Goal: Task Accomplishment & Management: Manage account settings

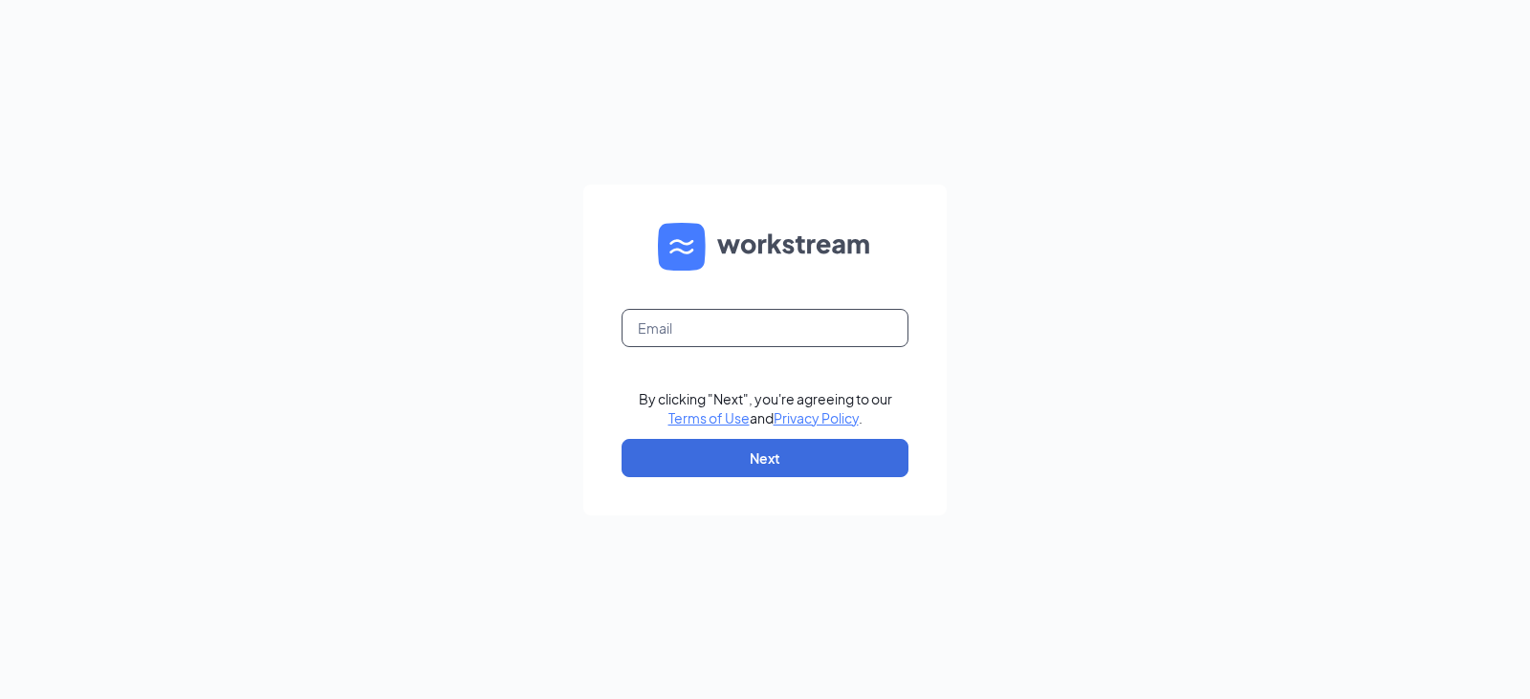
click at [753, 332] on input "text" at bounding box center [765, 328] width 287 height 38
type input "tukwila@marugameudon.com"
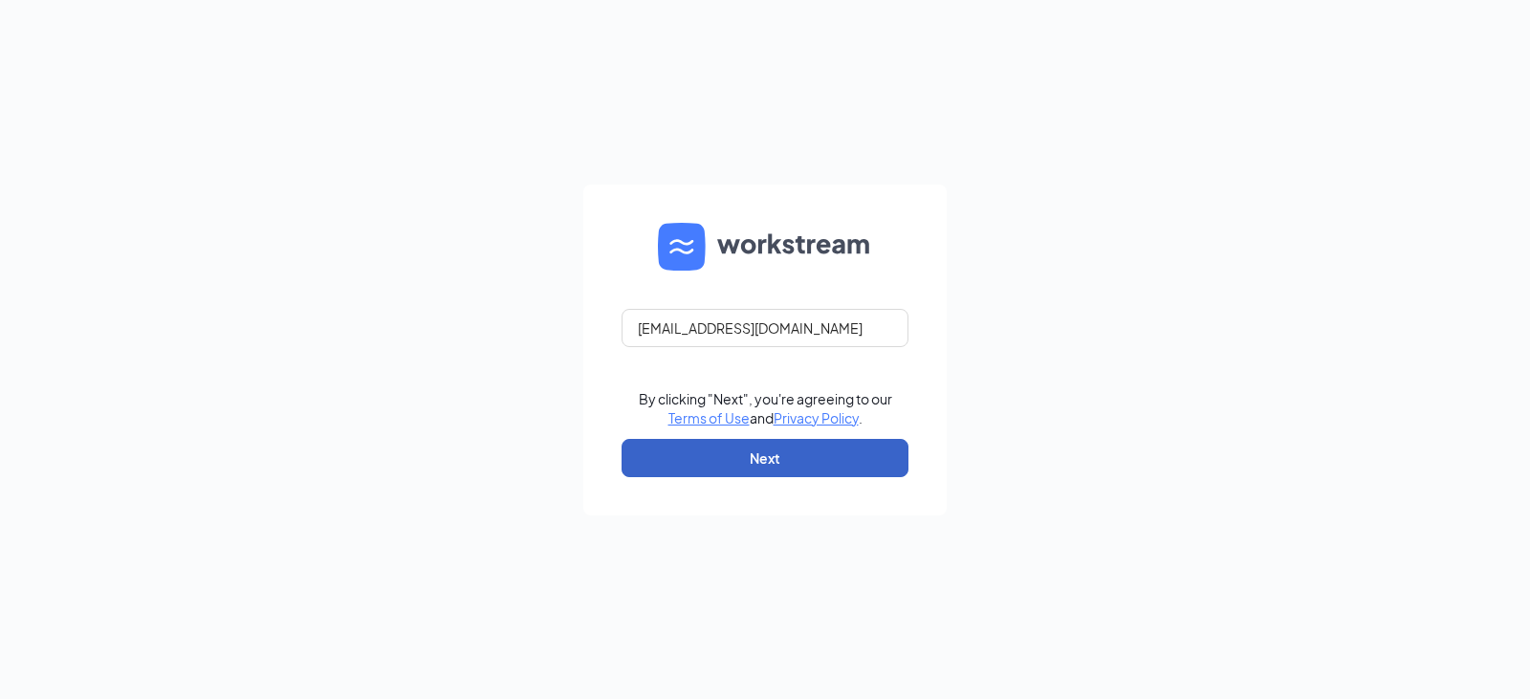
click at [782, 468] on button "Next" at bounding box center [765, 458] width 287 height 38
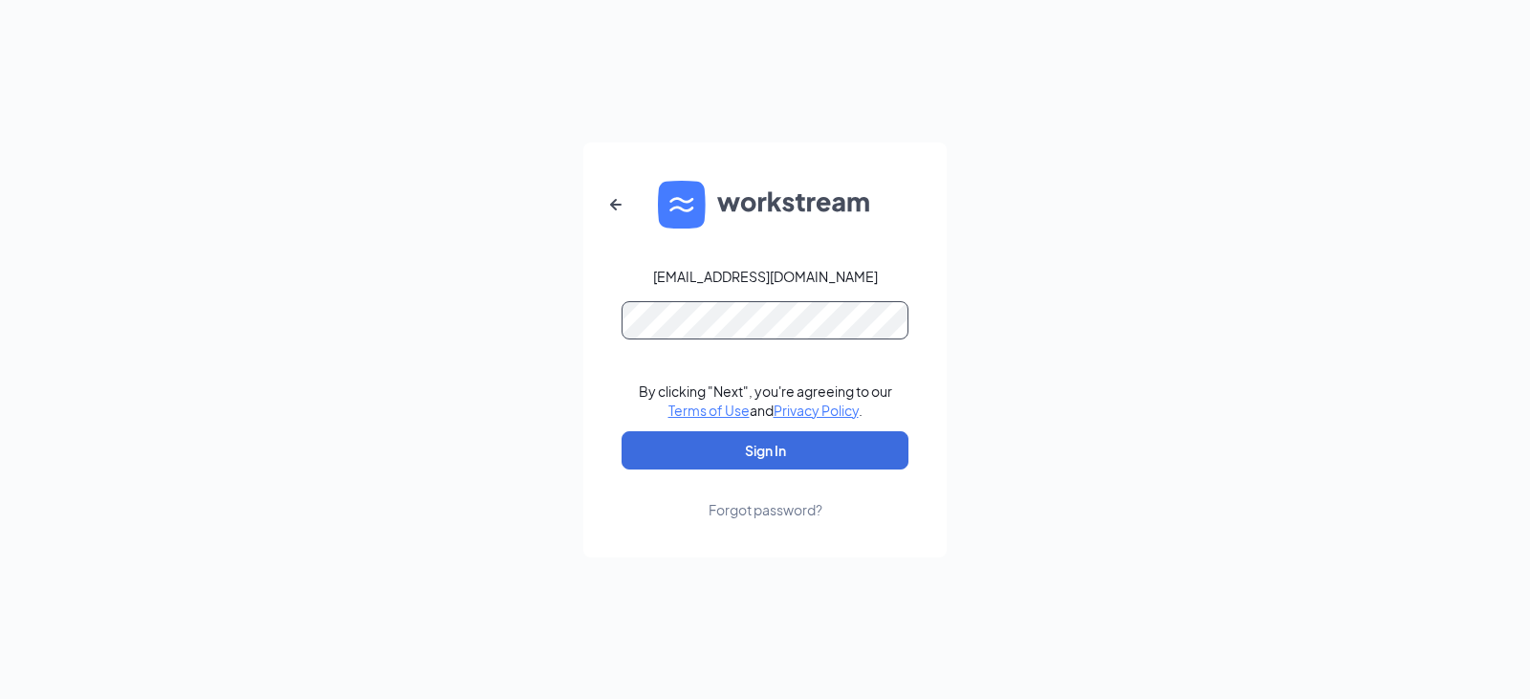
click at [622, 431] on button "Sign In" at bounding box center [765, 450] width 287 height 38
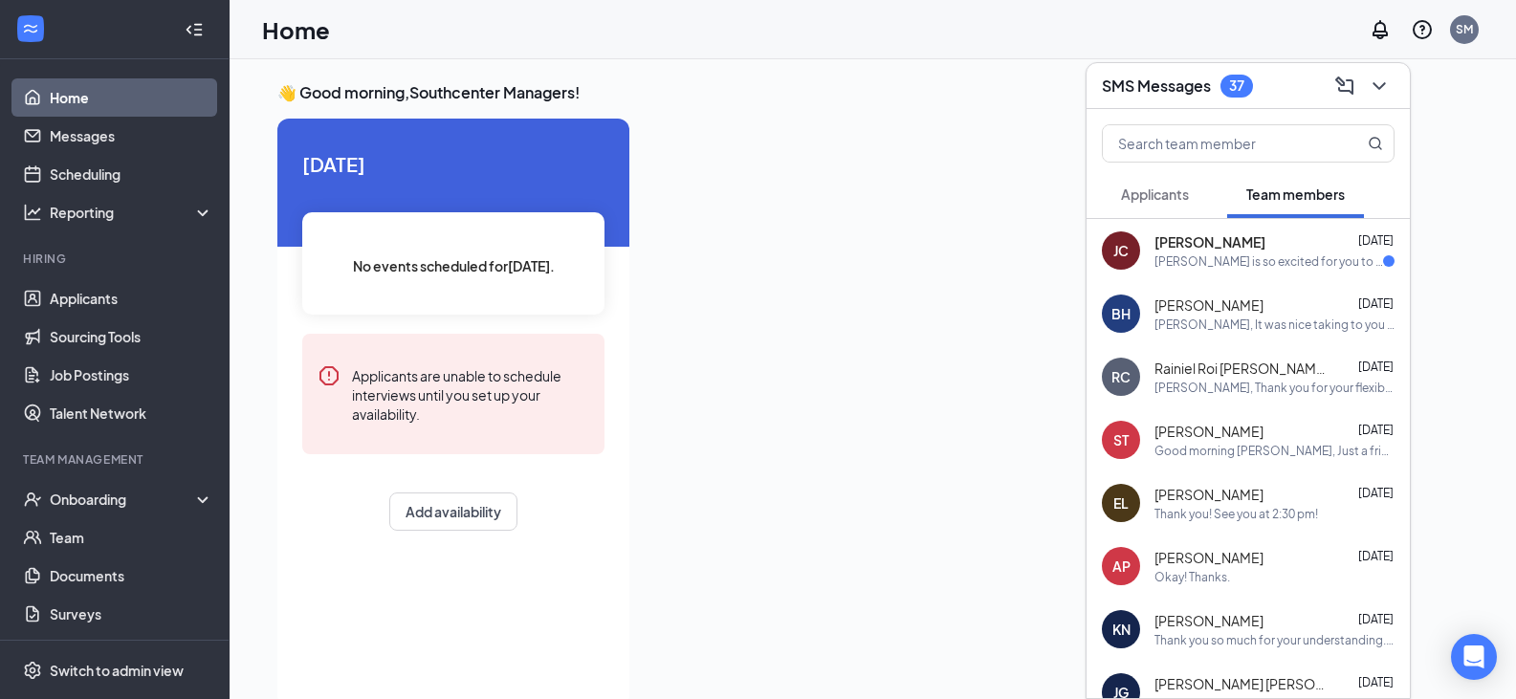
click at [1250, 255] on div "[PERSON_NAME] is so excited for you to join our team! Do you know anyone else w…" at bounding box center [1268, 261] width 229 height 16
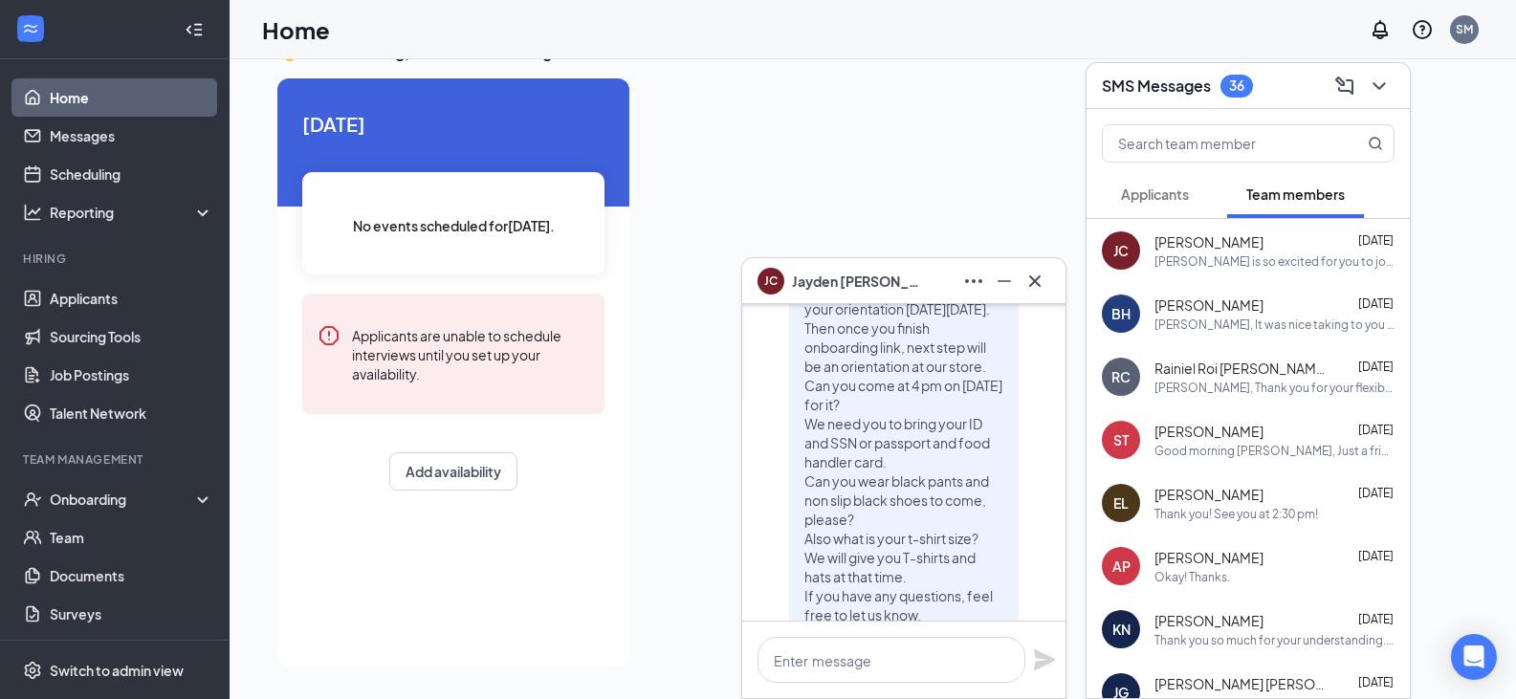
scroll to position [-478, 0]
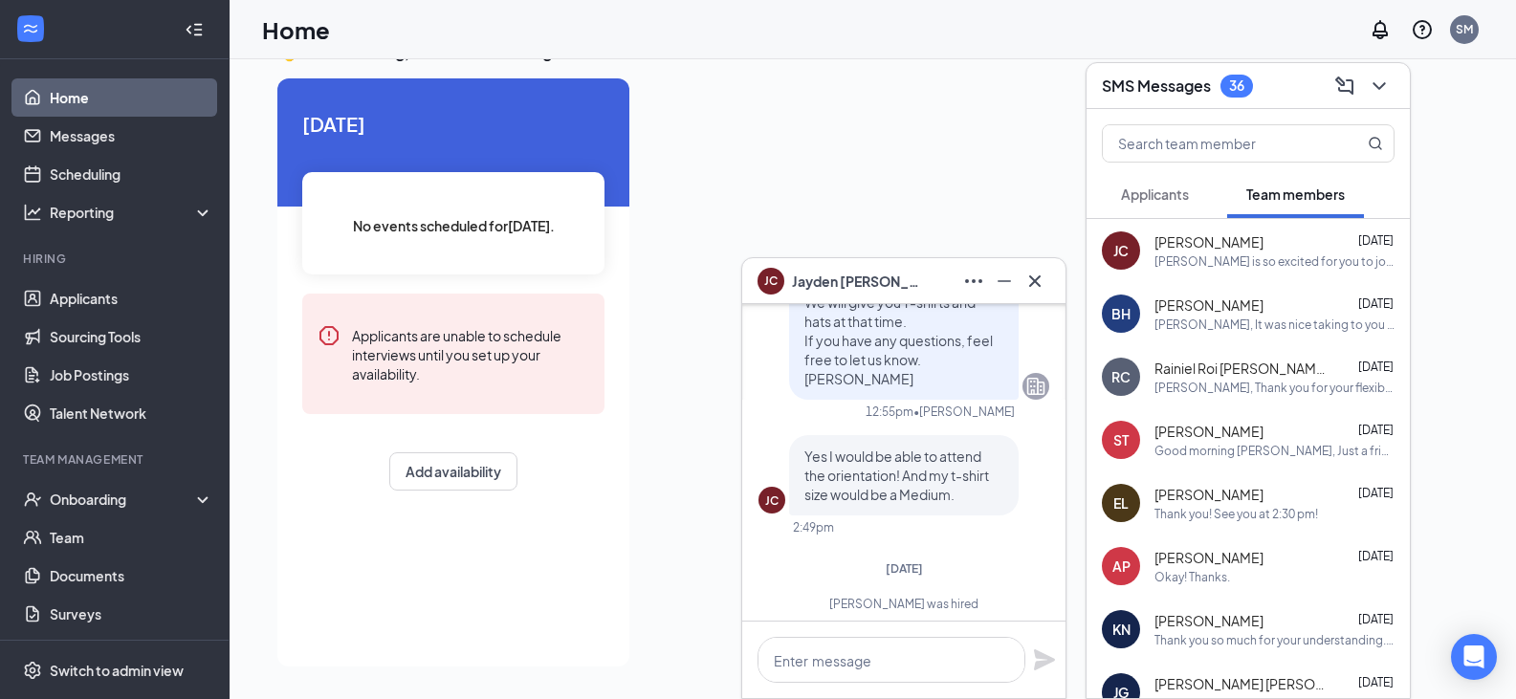
click at [1221, 253] on div "[PERSON_NAME] is so excited for you to join our team! Do you know anyone else w…" at bounding box center [1274, 261] width 240 height 16
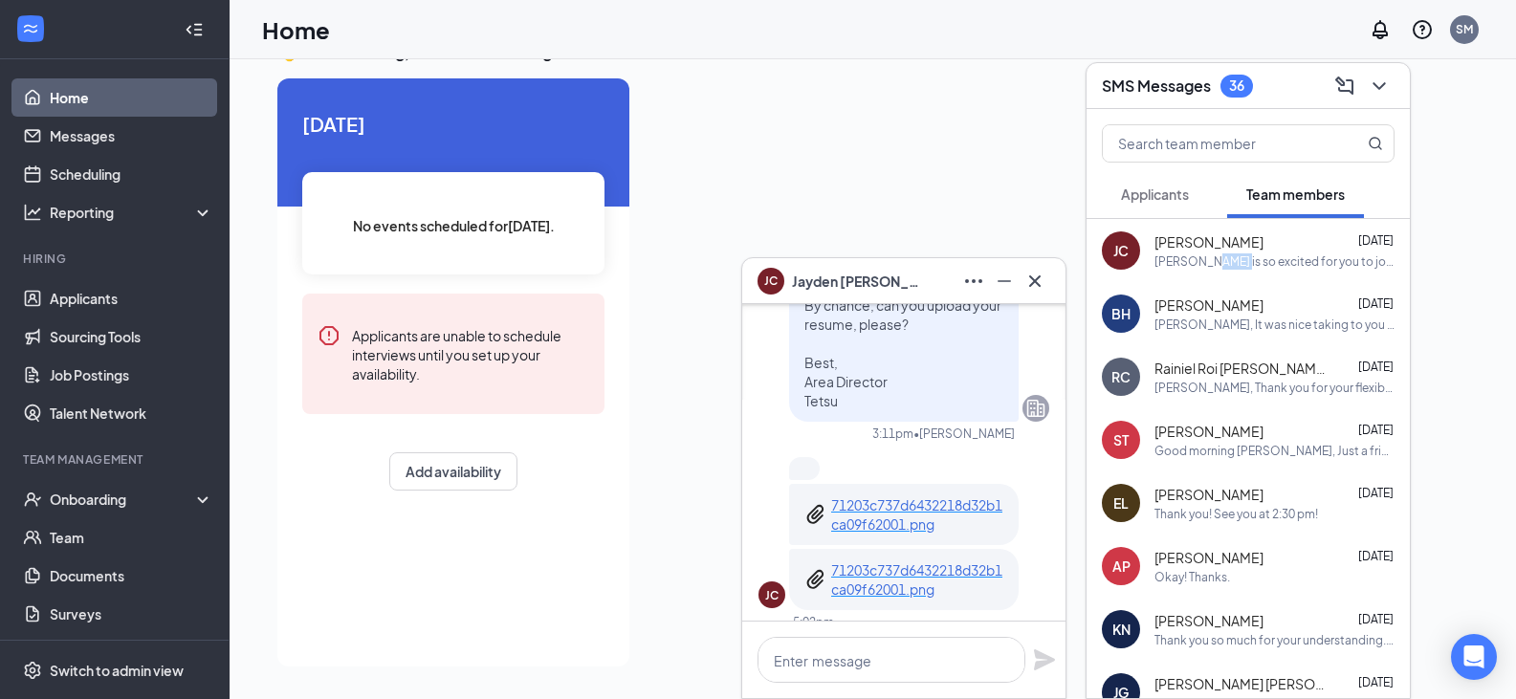
scroll to position [-4208, 0]
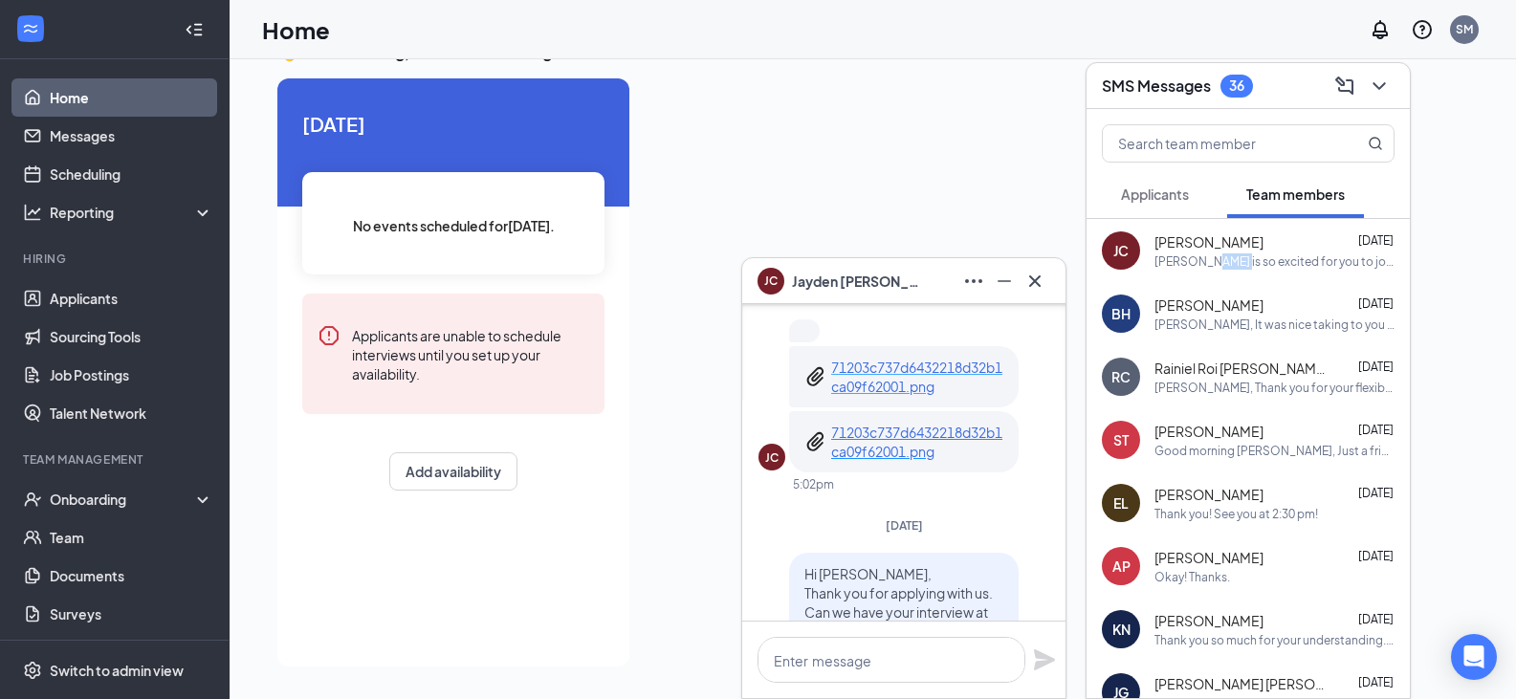
click at [926, 361] on p "71203c737d6432218d32b1ca09f62001.png" at bounding box center [917, 377] width 172 height 38
